Goal: Transaction & Acquisition: Purchase product/service

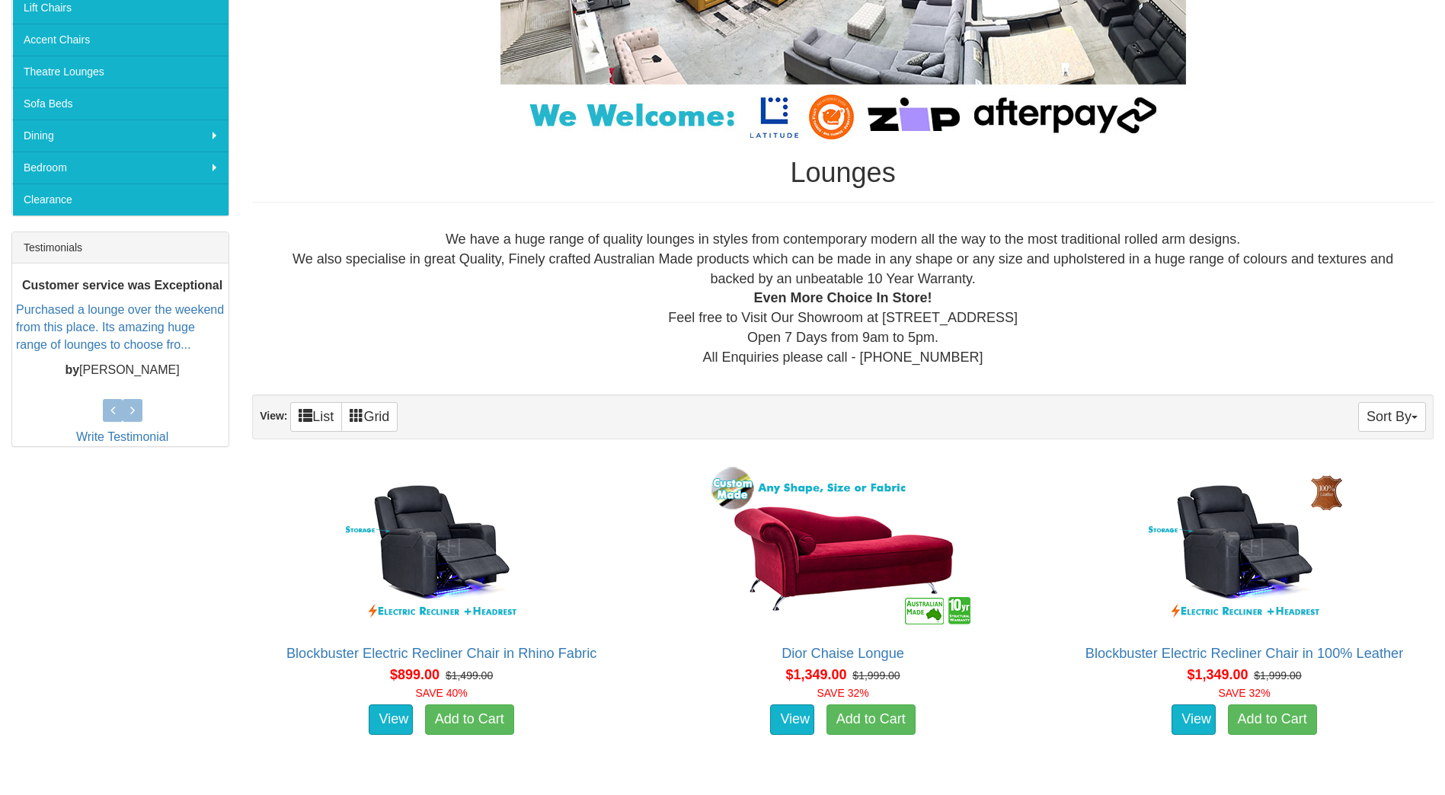
scroll to position [305, 0]
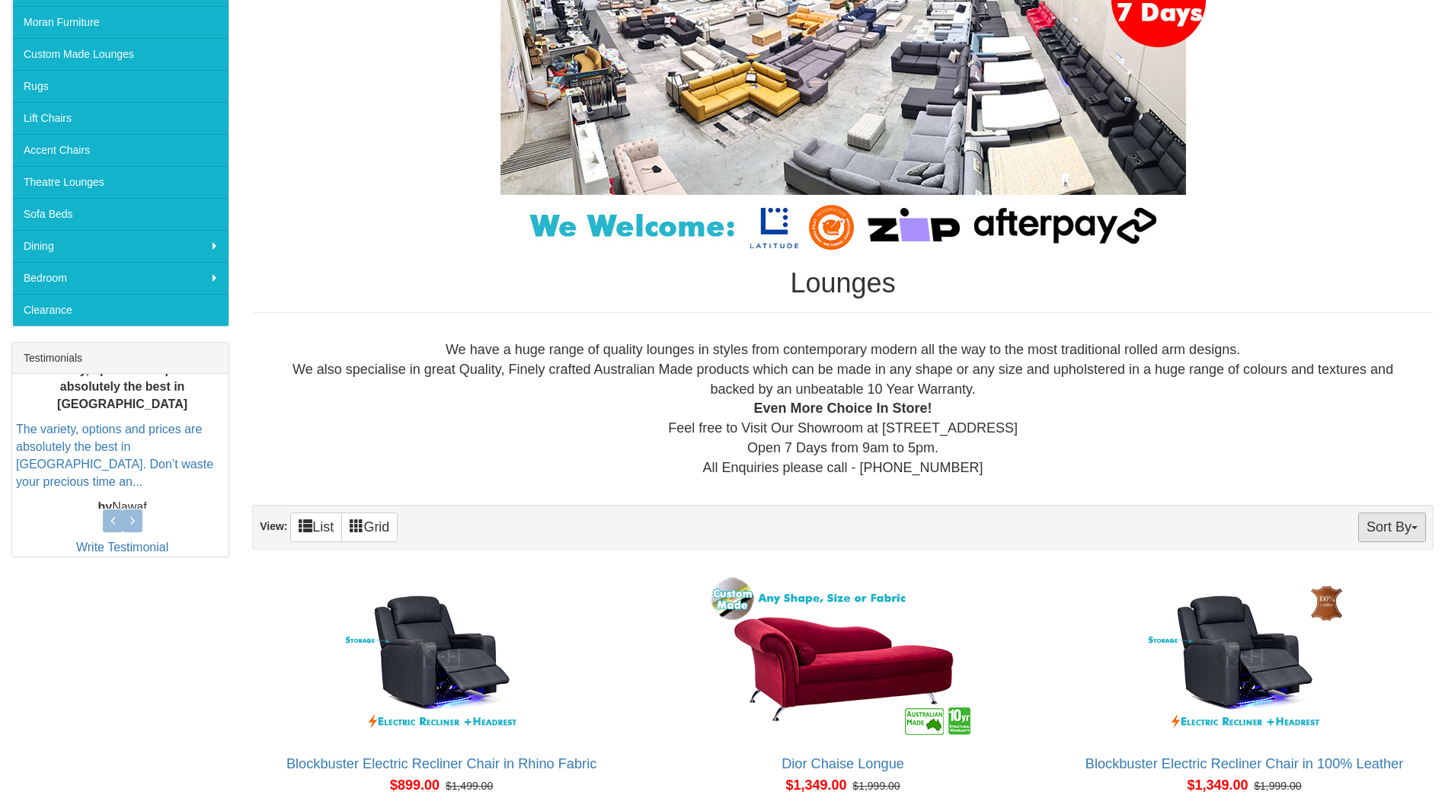
click at [1395, 522] on button "Sort By" at bounding box center [1392, 528] width 68 height 30
click at [1359, 577] on link "Price+" at bounding box center [1365, 578] width 120 height 20
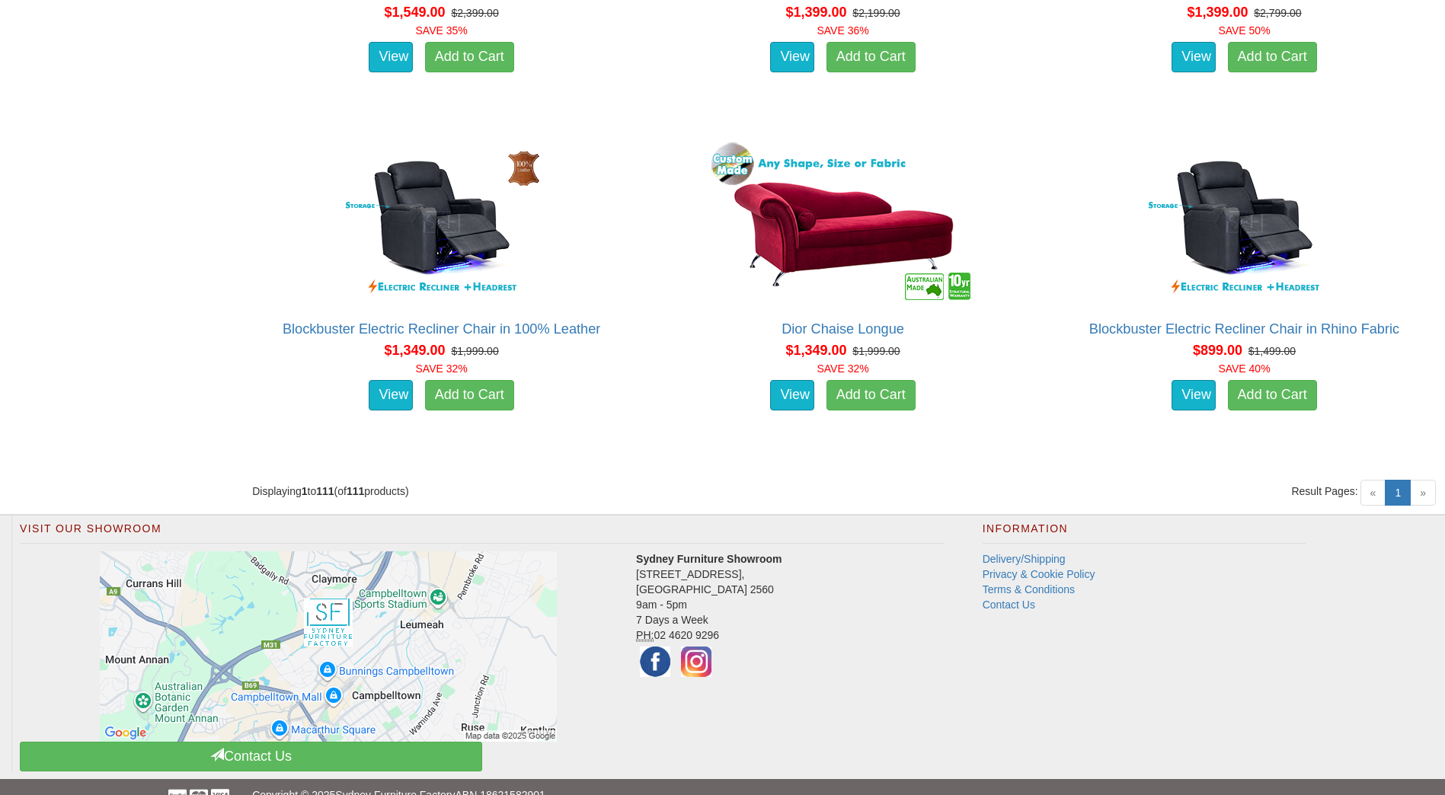
scroll to position [12936, 0]
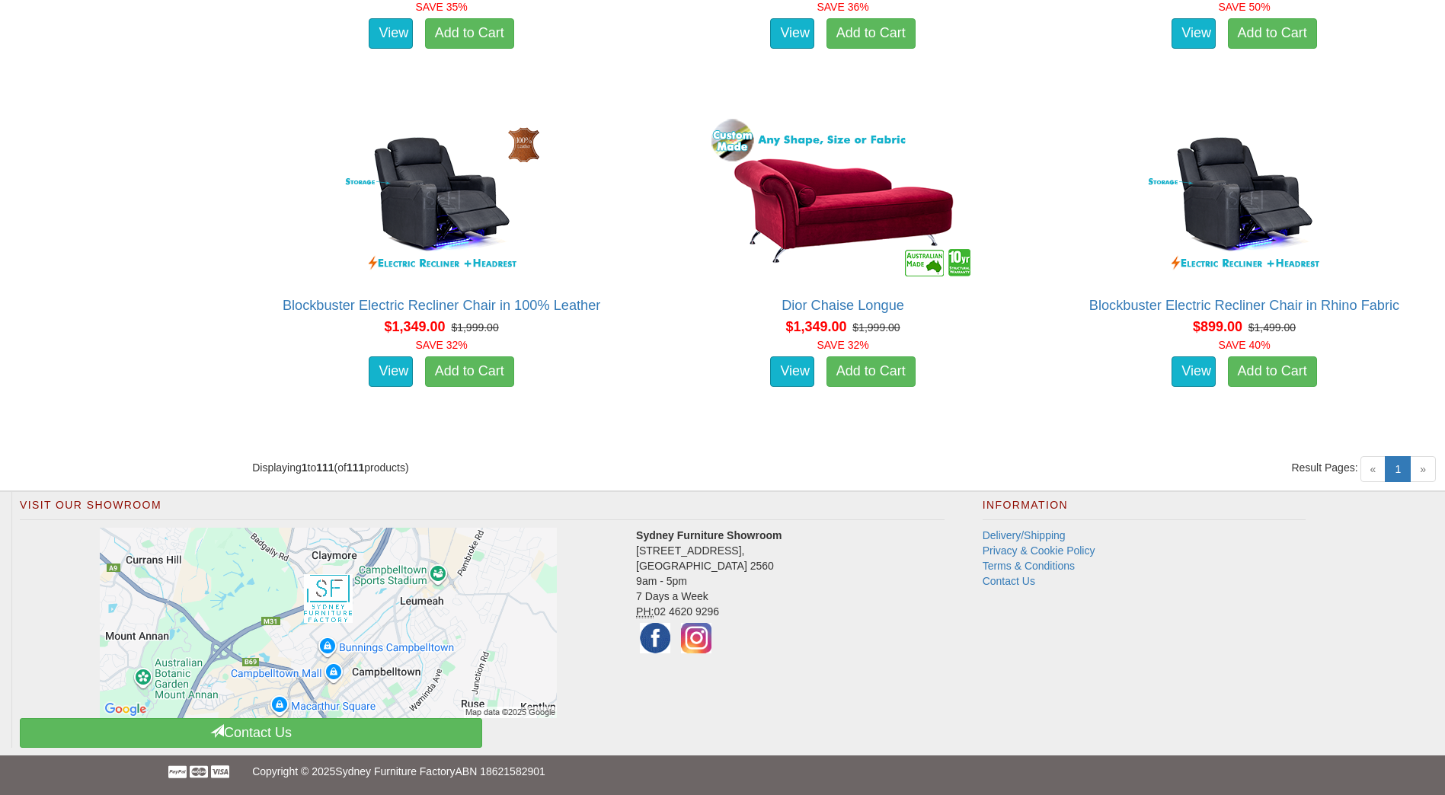
click at [1424, 471] on span "»" at bounding box center [1423, 469] width 26 height 26
